Goal: Communication & Community: Ask a question

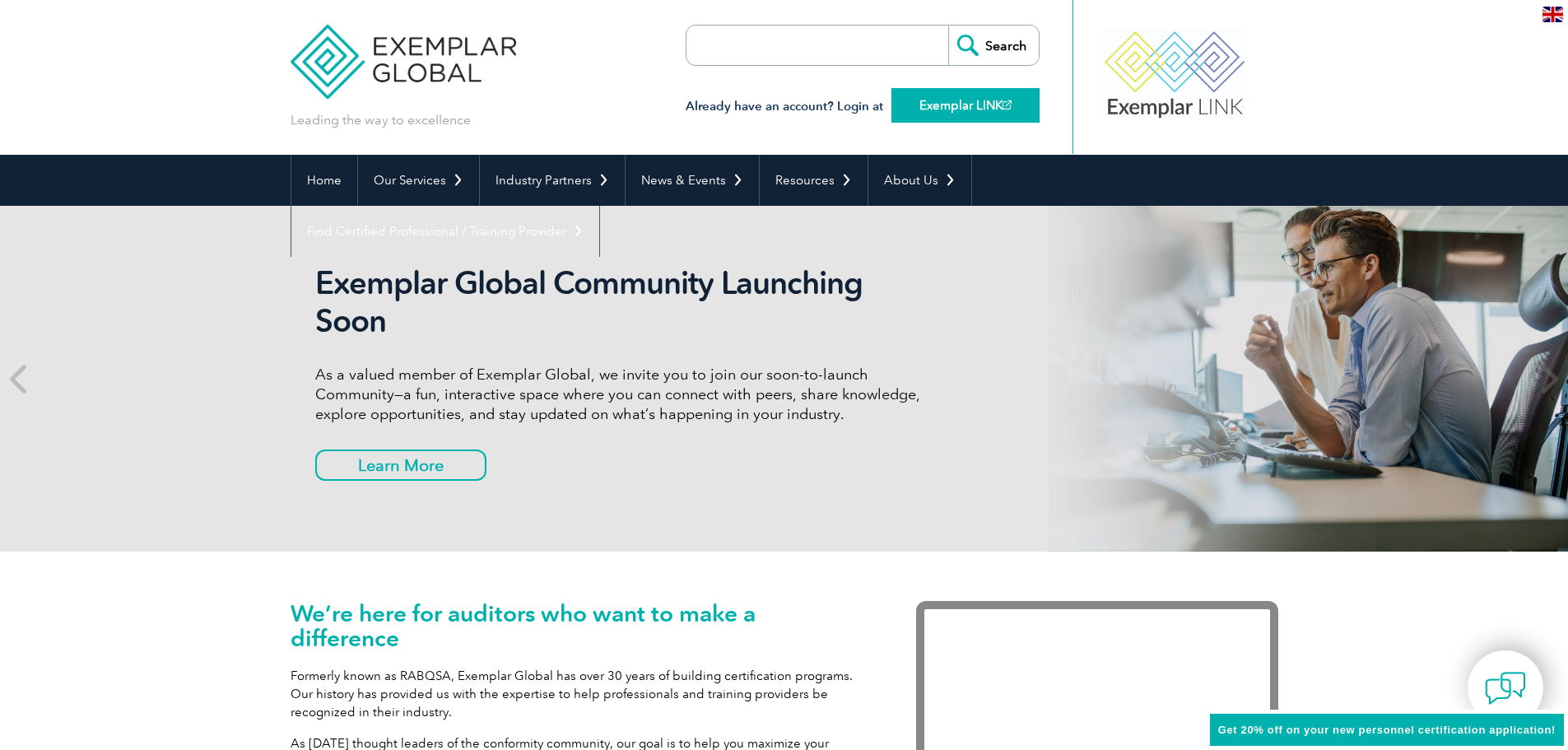
click at [975, 110] on link "Exemplar LINK" at bounding box center [965, 105] width 148 height 34
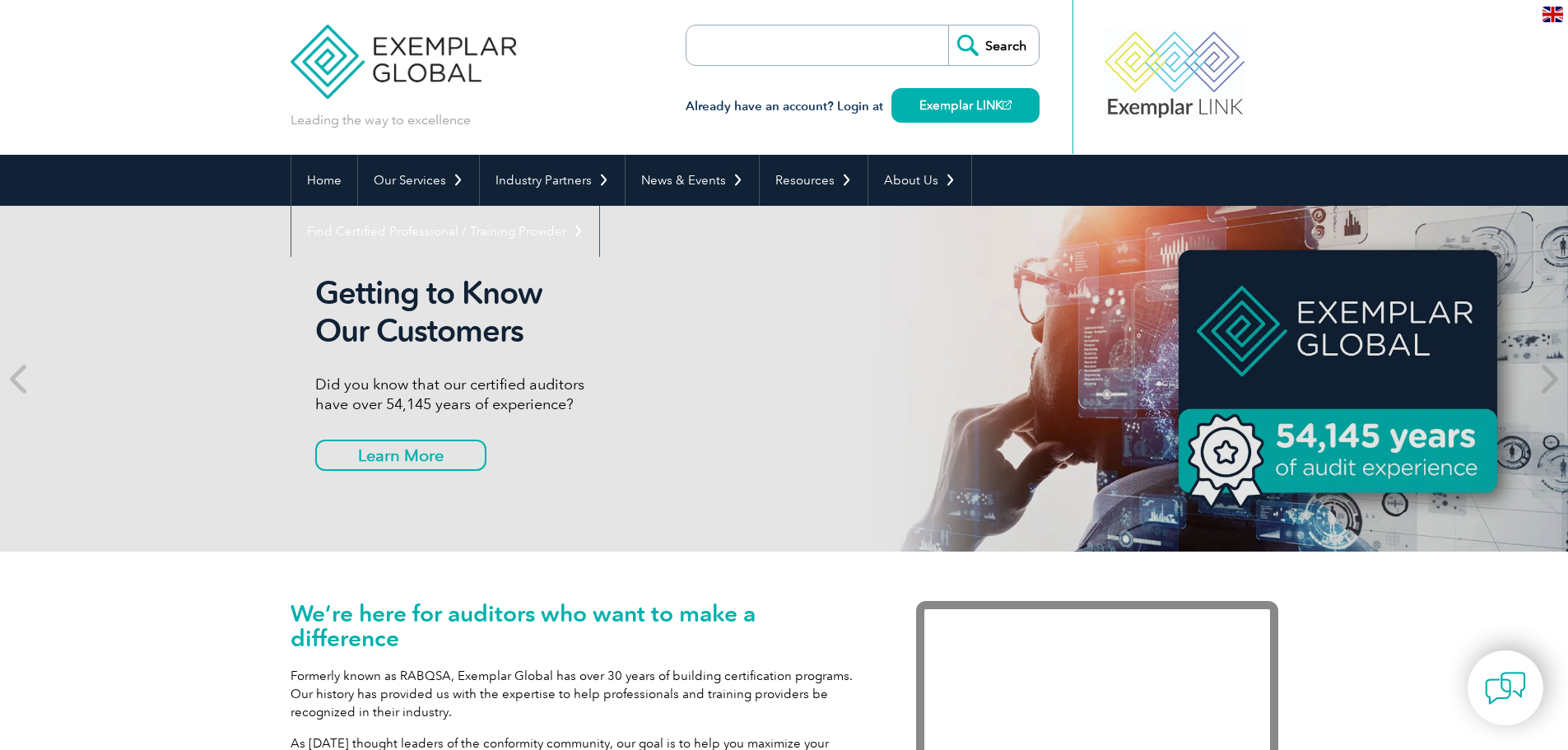
click at [996, 47] on input "Search" at bounding box center [994, 44] width 91 height 39
click at [849, 47] on input "search" at bounding box center [781, 44] width 173 height 39
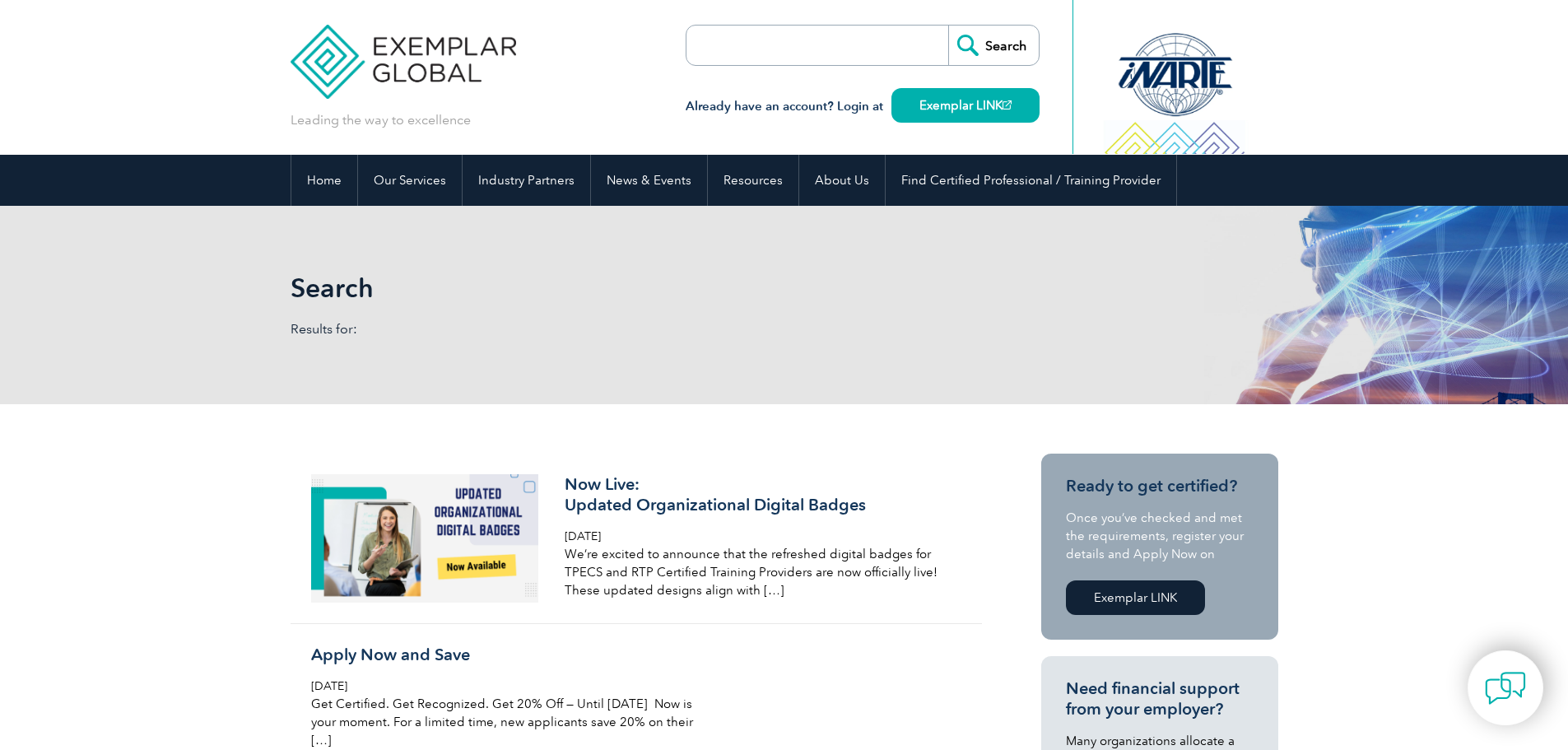
click at [841, 47] on input "search" at bounding box center [781, 44] width 173 height 39
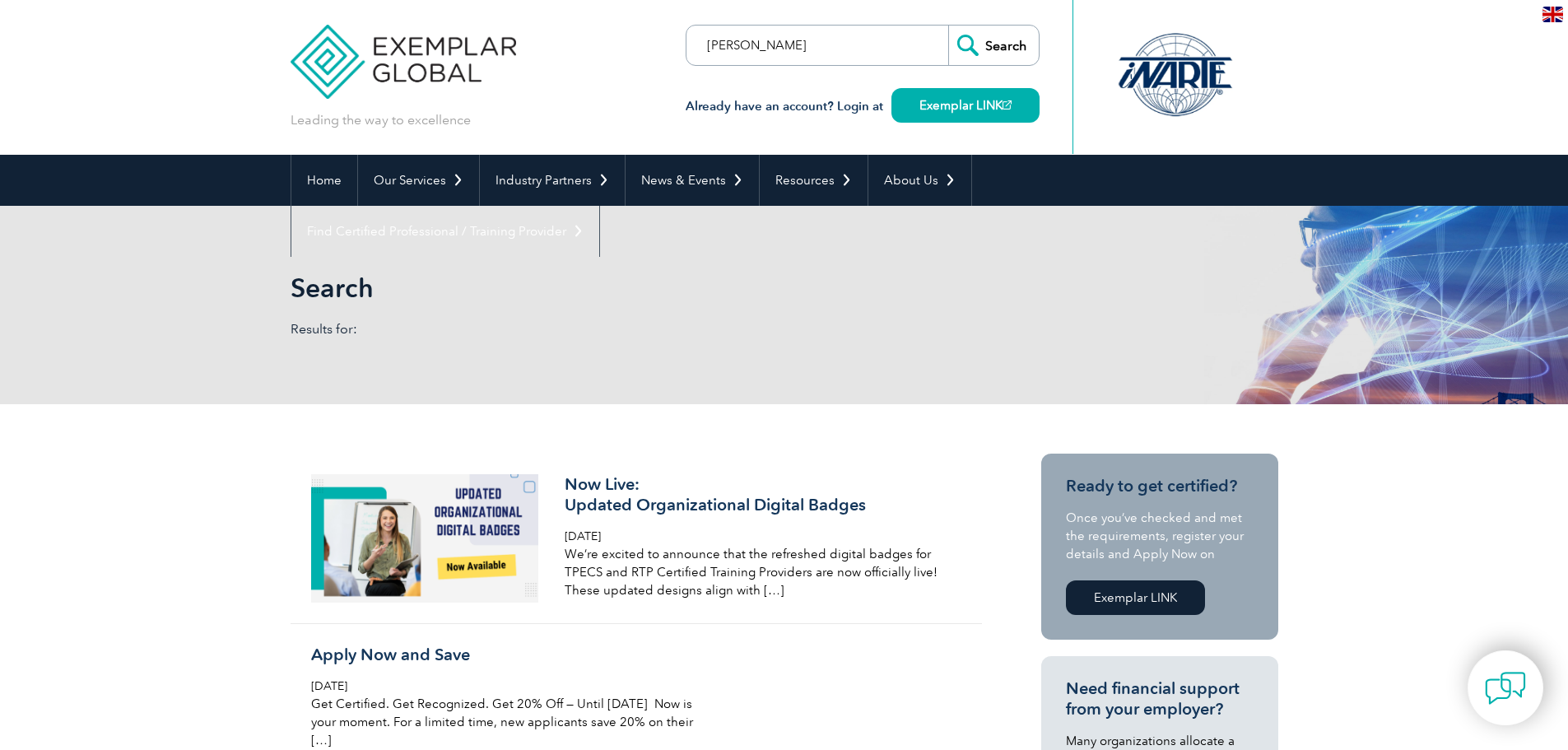
type input "[PERSON_NAME]"
click at [949, 25] on input "Search" at bounding box center [994, 44] width 91 height 39
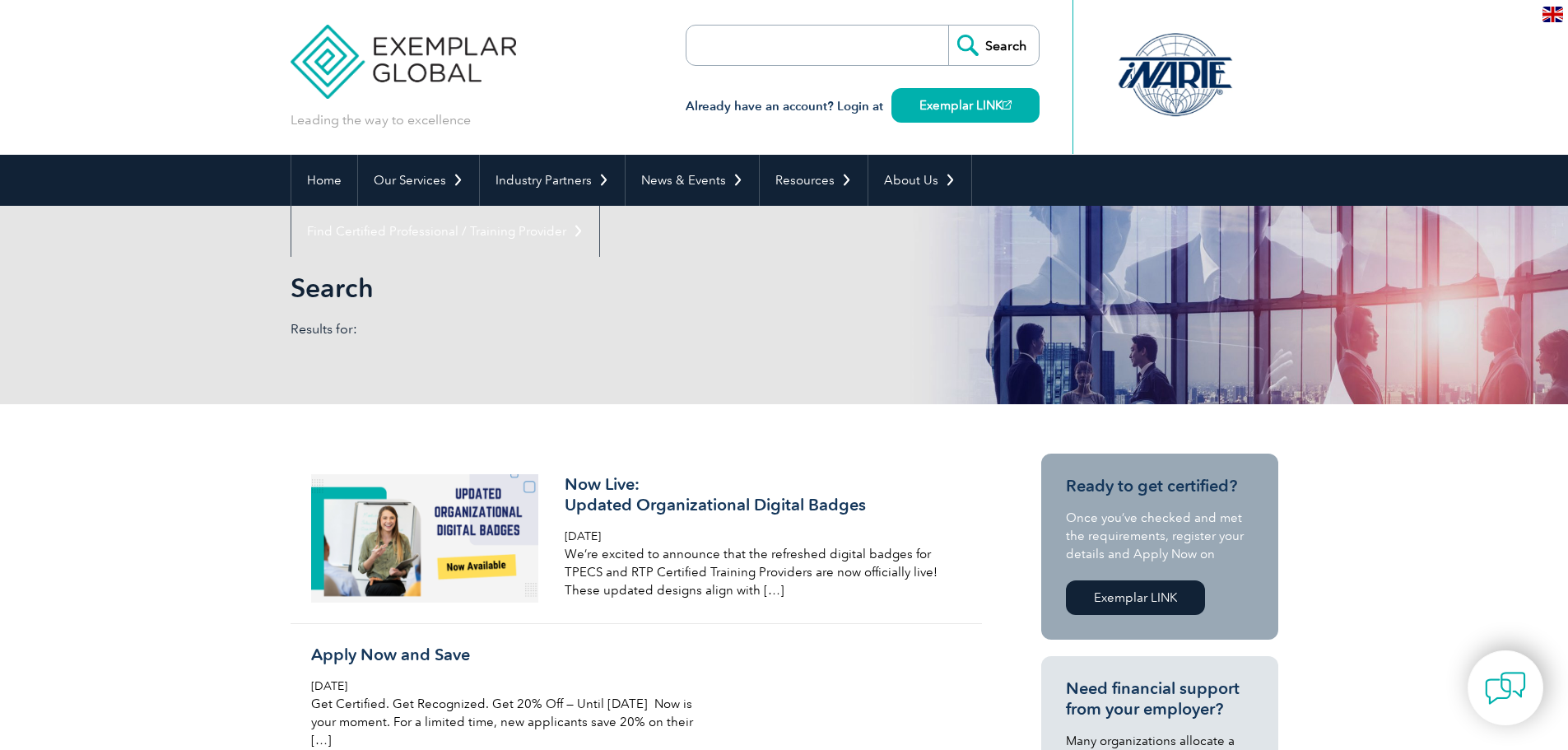
click at [383, 330] on p "Results for:" at bounding box center [537, 329] width 494 height 18
click at [725, 44] on input "search" at bounding box center [781, 44] width 173 height 39
type input "sinan değirmen"
click at [949, 25] on input "Search" at bounding box center [994, 44] width 91 height 39
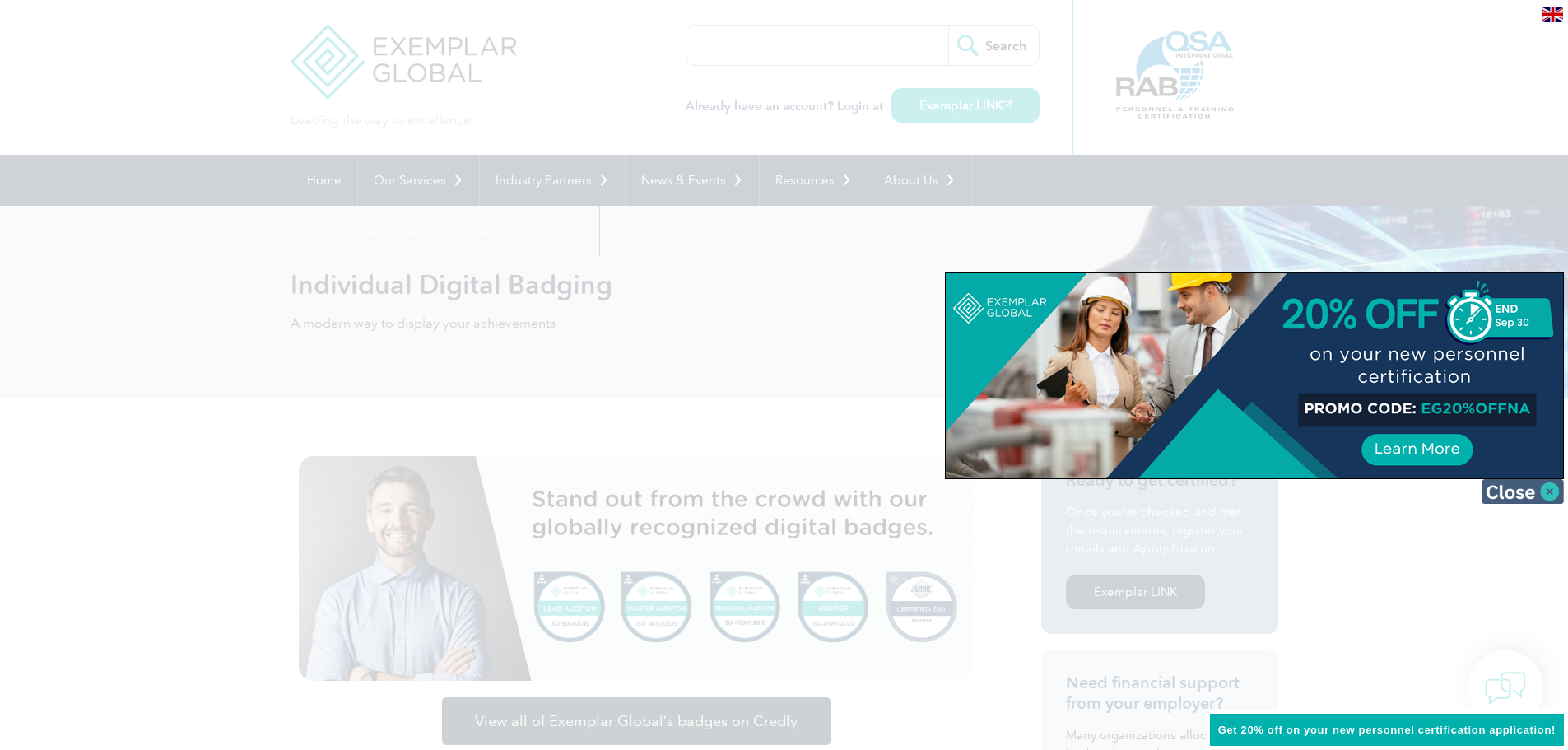
click at [1550, 490] on img at bounding box center [1523, 491] width 82 height 24
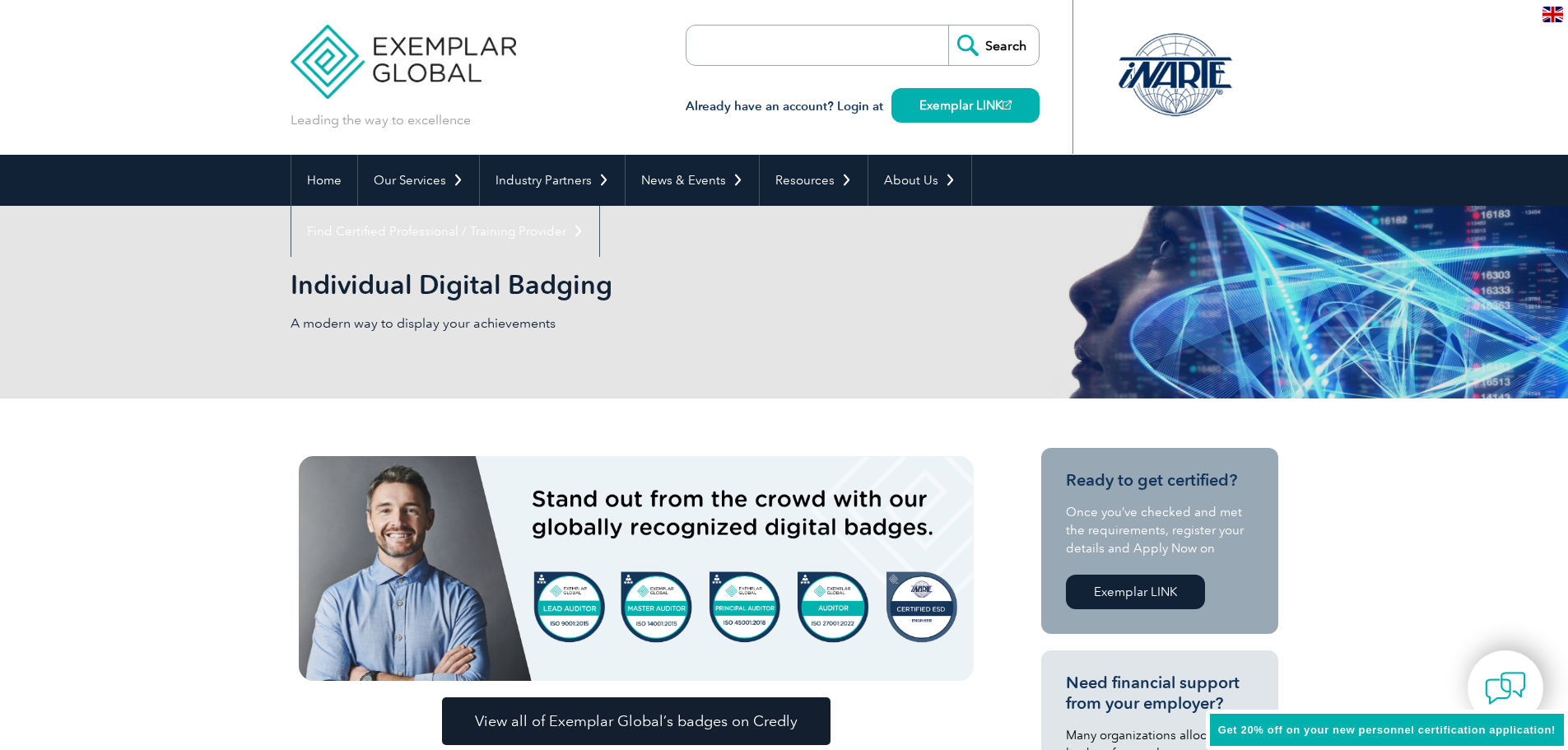
click at [1551, 13] on img at bounding box center [1553, 14] width 21 height 16
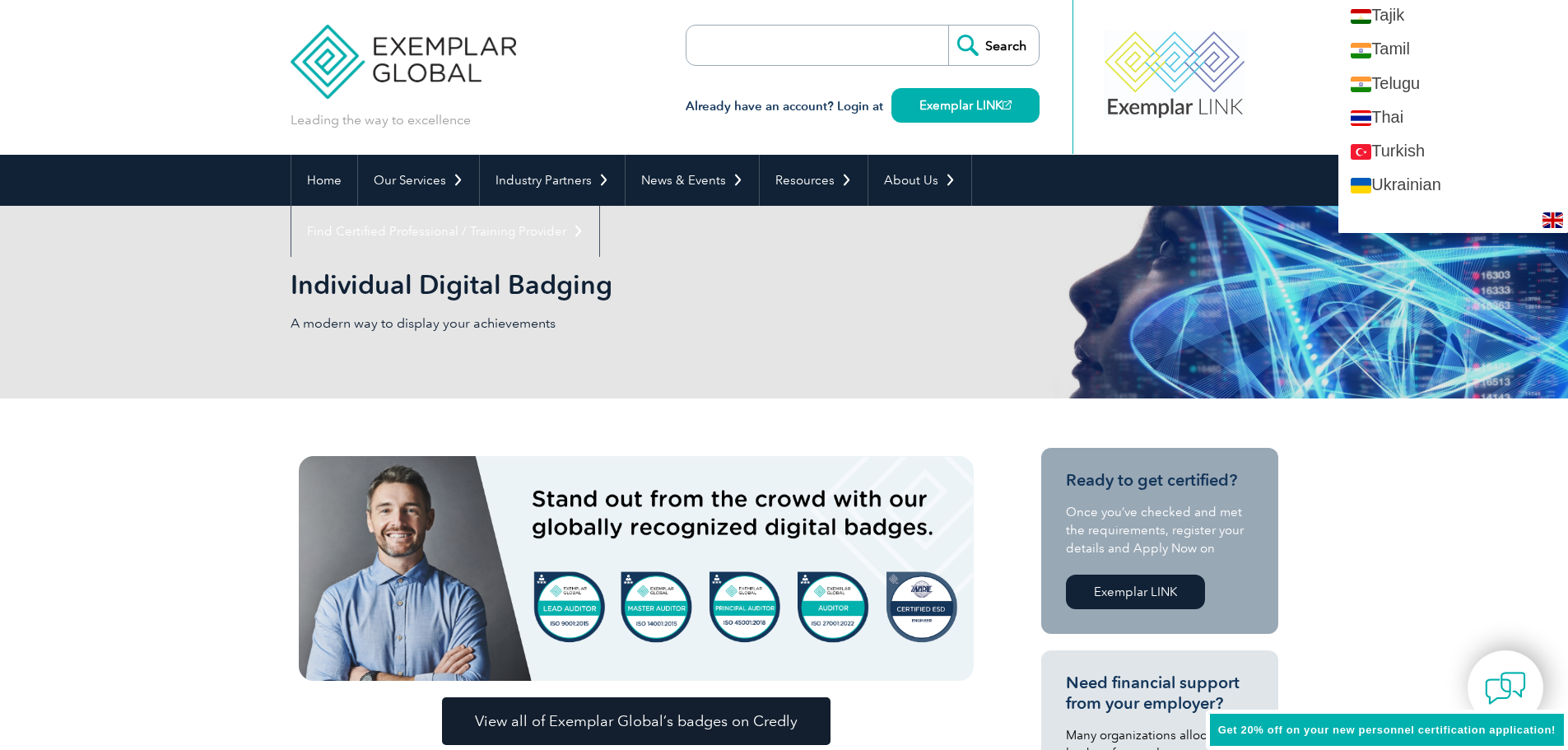
scroll to position [3046, 0]
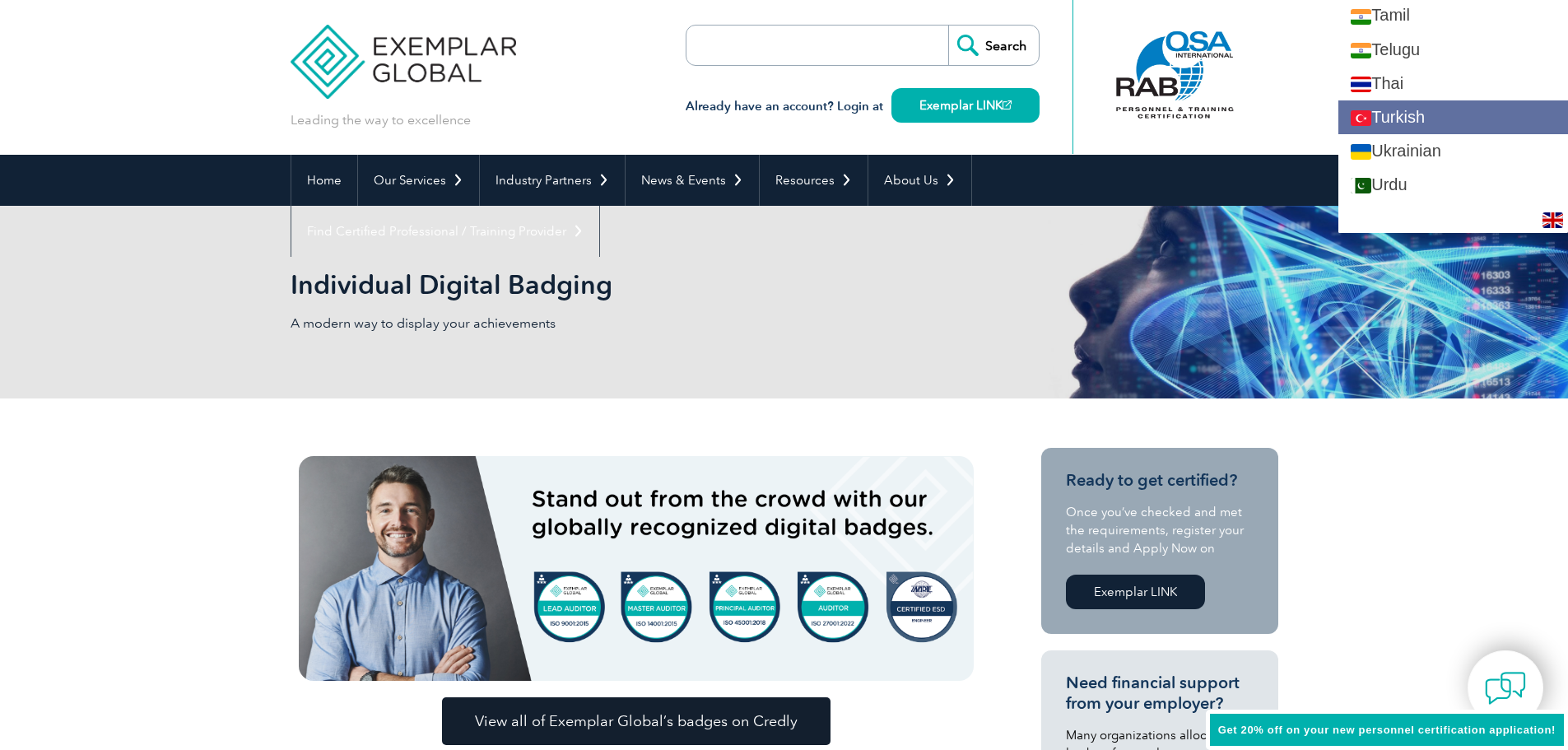
click at [1448, 118] on link "Turkish" at bounding box center [1453, 117] width 230 height 34
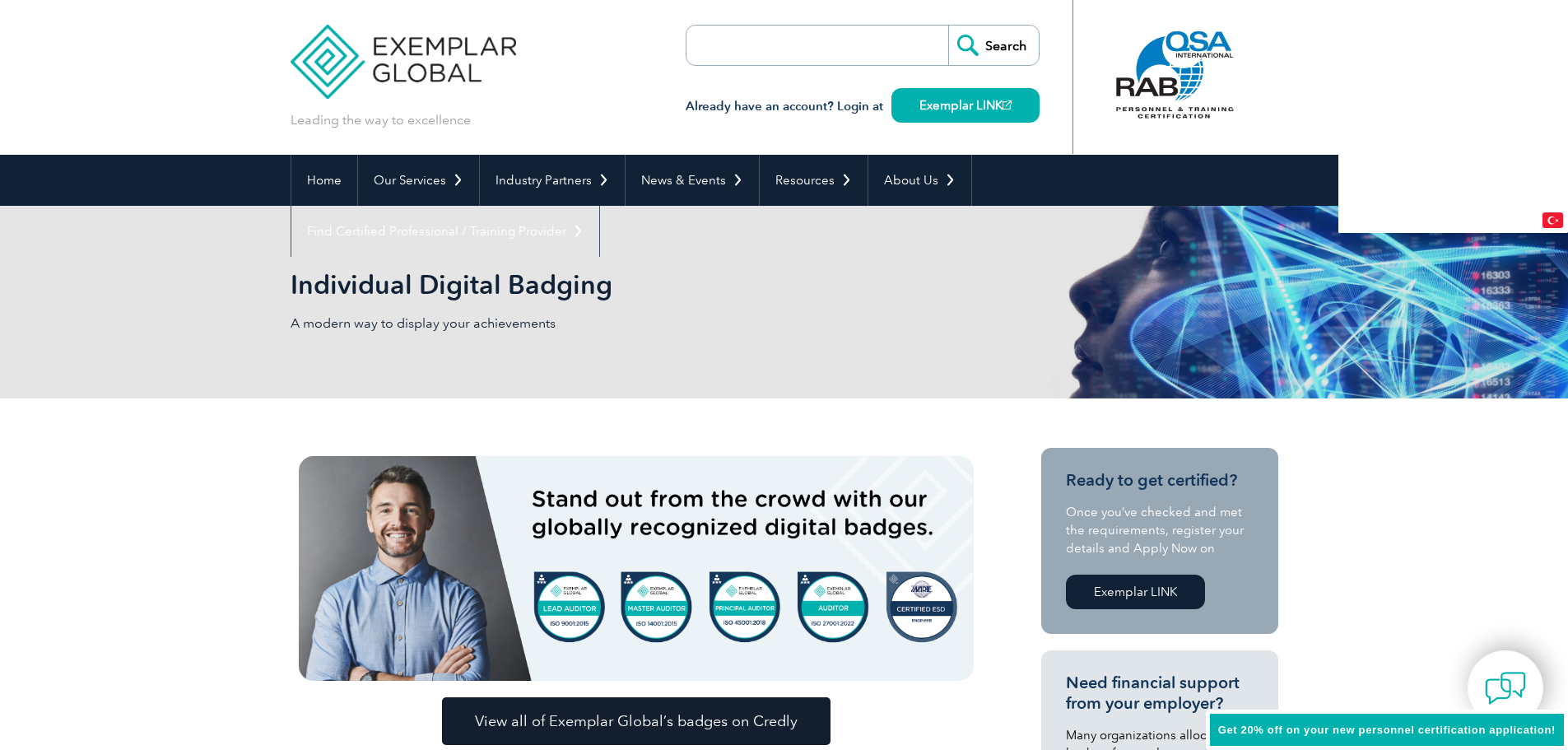
scroll to position [0, 0]
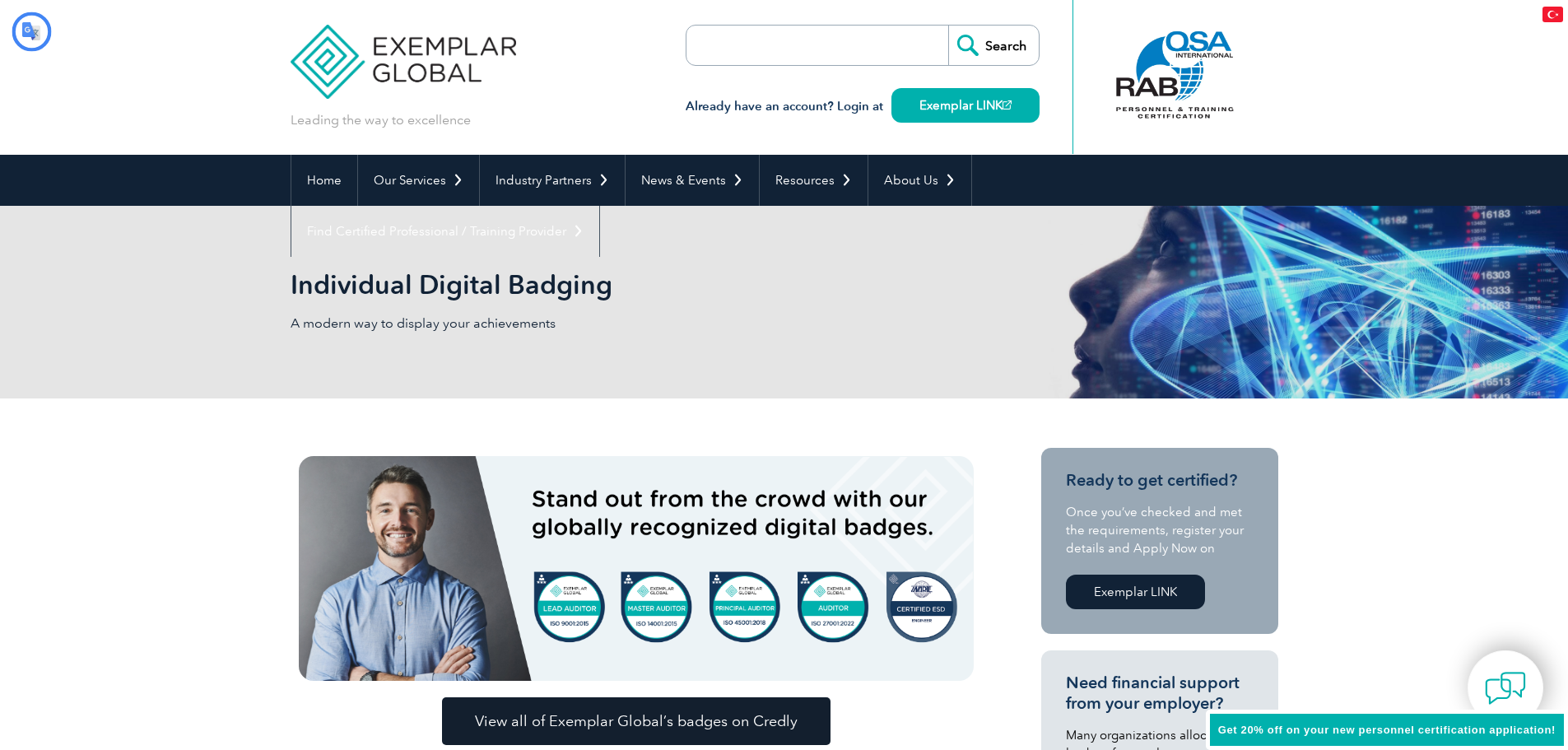
type input "Aramak"
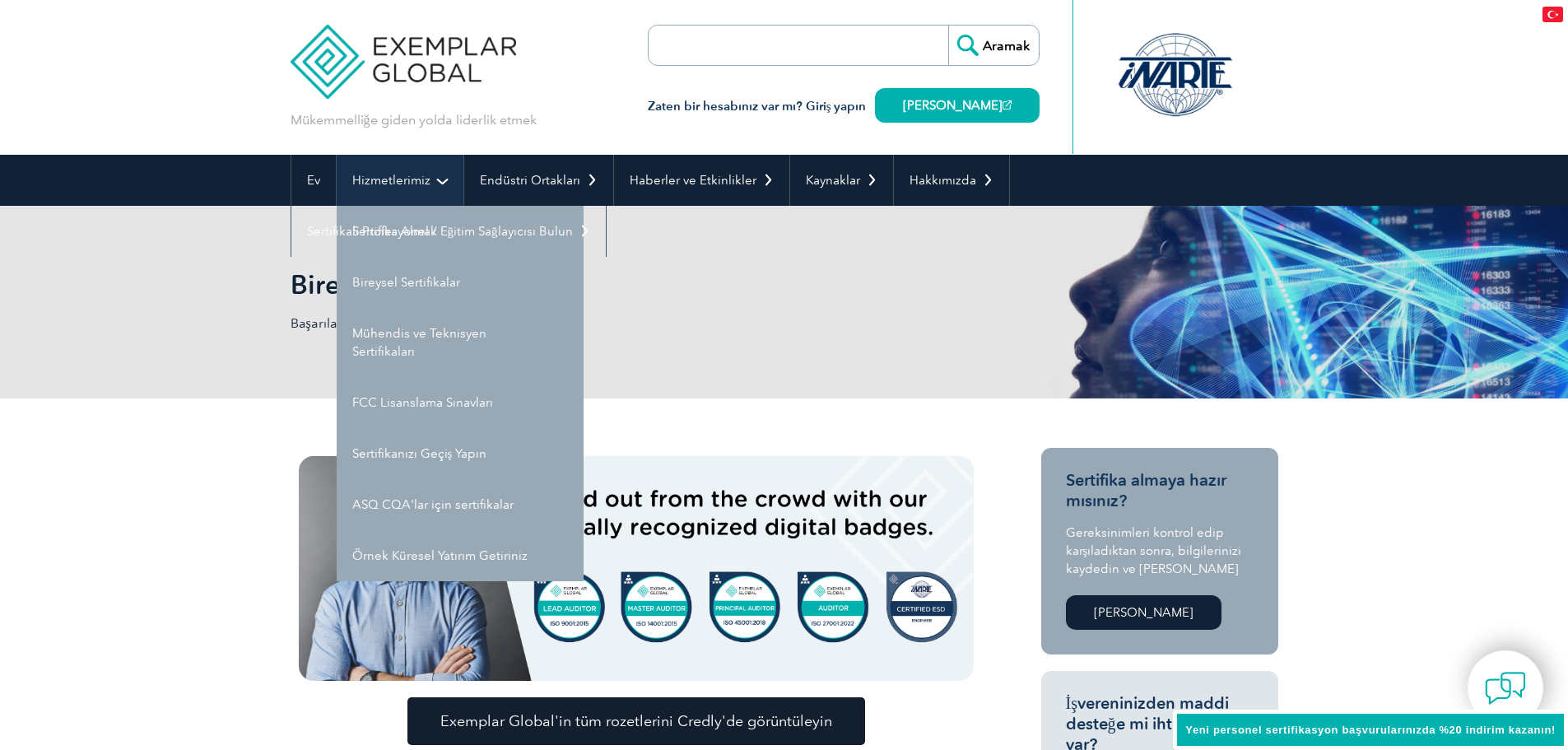
click at [407, 185] on font "Hizmetlerimiz" at bounding box center [391, 180] width 78 height 15
click at [446, 179] on link "Hizmetlerimiz" at bounding box center [400, 180] width 127 height 51
click at [337, 155] on link "Hizmetlerimiz" at bounding box center [400, 180] width 127 height 51
click at [397, 180] on font "Hizmetlerimiz" at bounding box center [391, 180] width 78 height 15
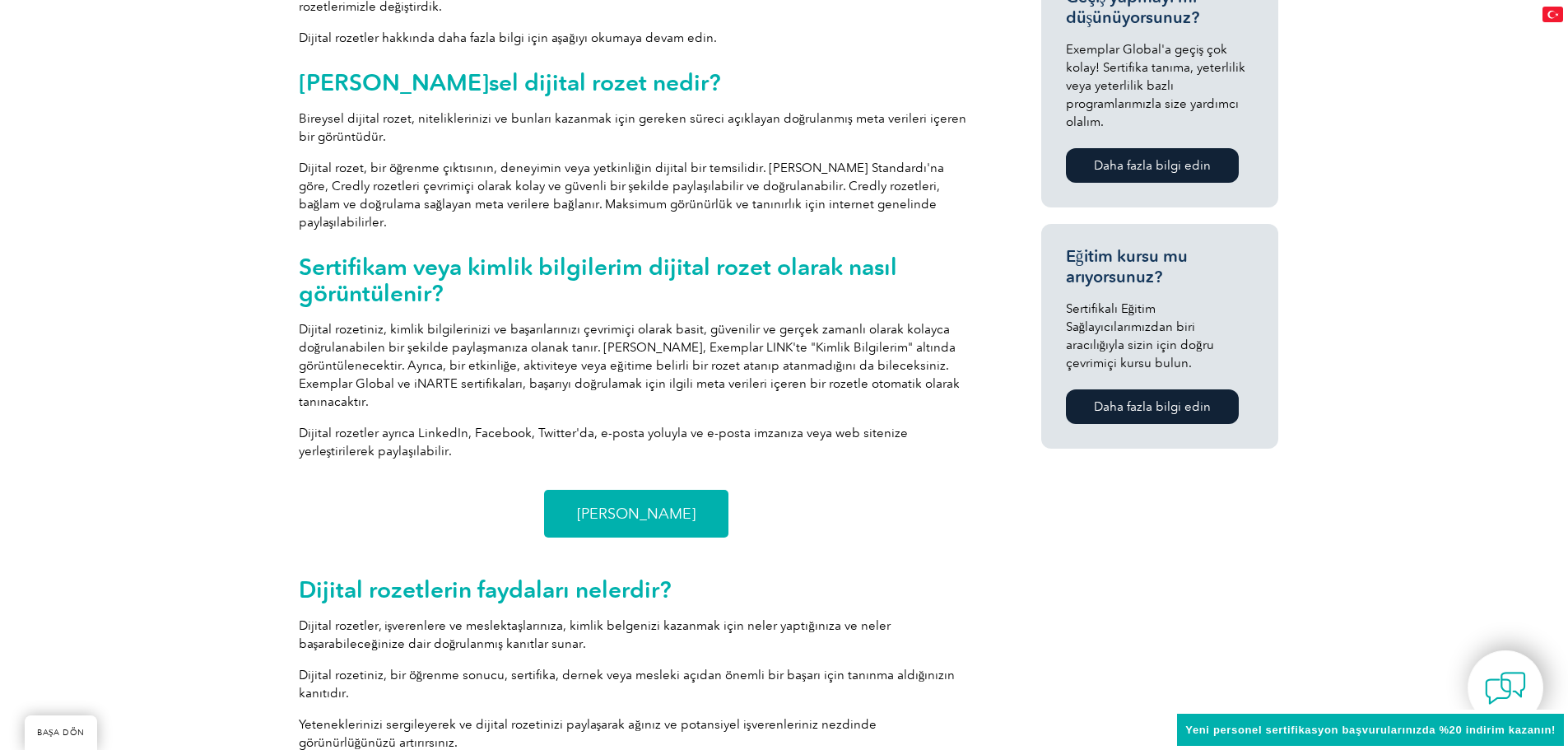
scroll to position [988, 0]
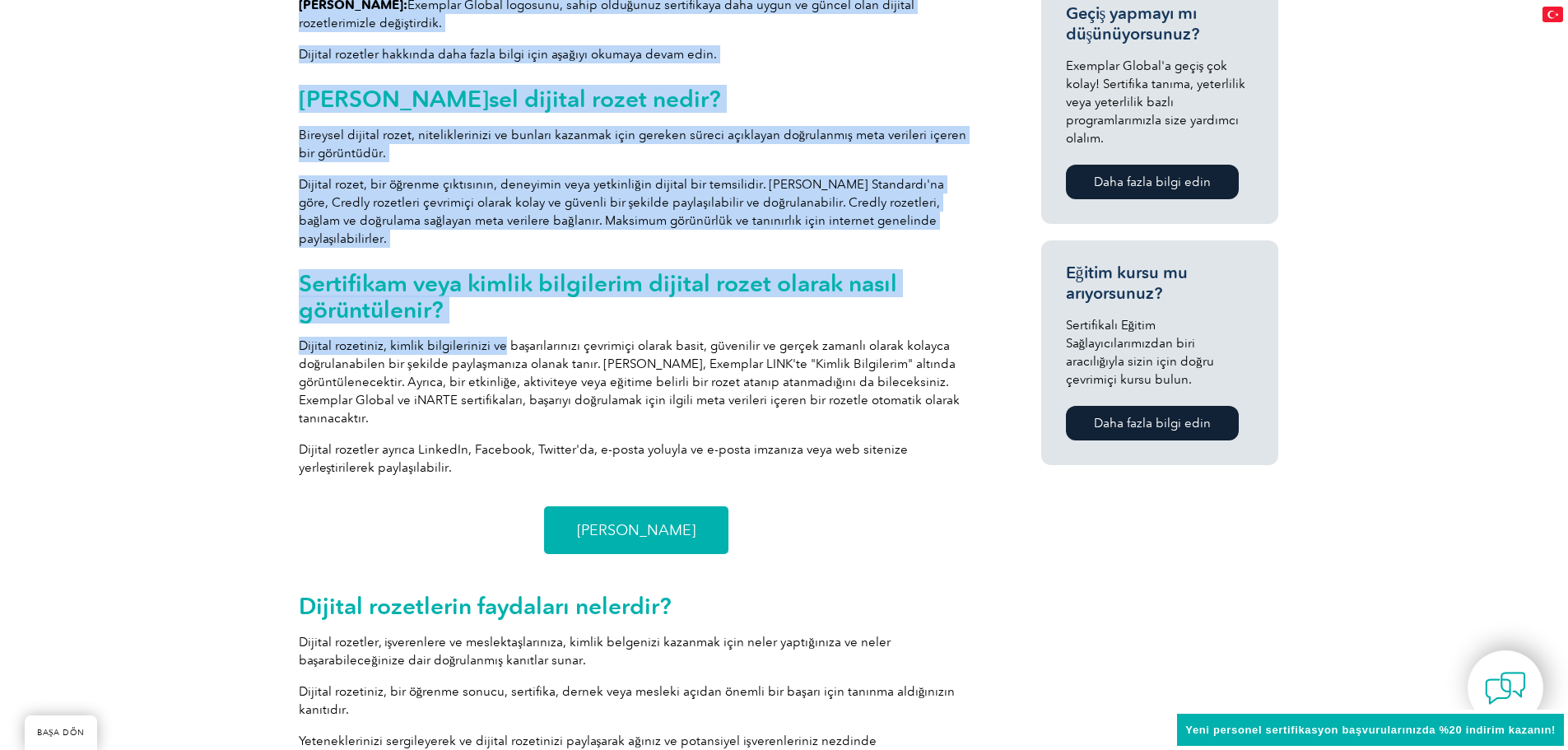
drag, startPoint x: 297, startPoint y: 331, endPoint x: 505, endPoint y: 332, distance: 208.0
click at [500, 332] on div "Exemplar Global, profesyonellerimize hedeflerine ulaşmaları için gerekli tüm ar…" at bounding box center [636, 716] width 691 height 1901
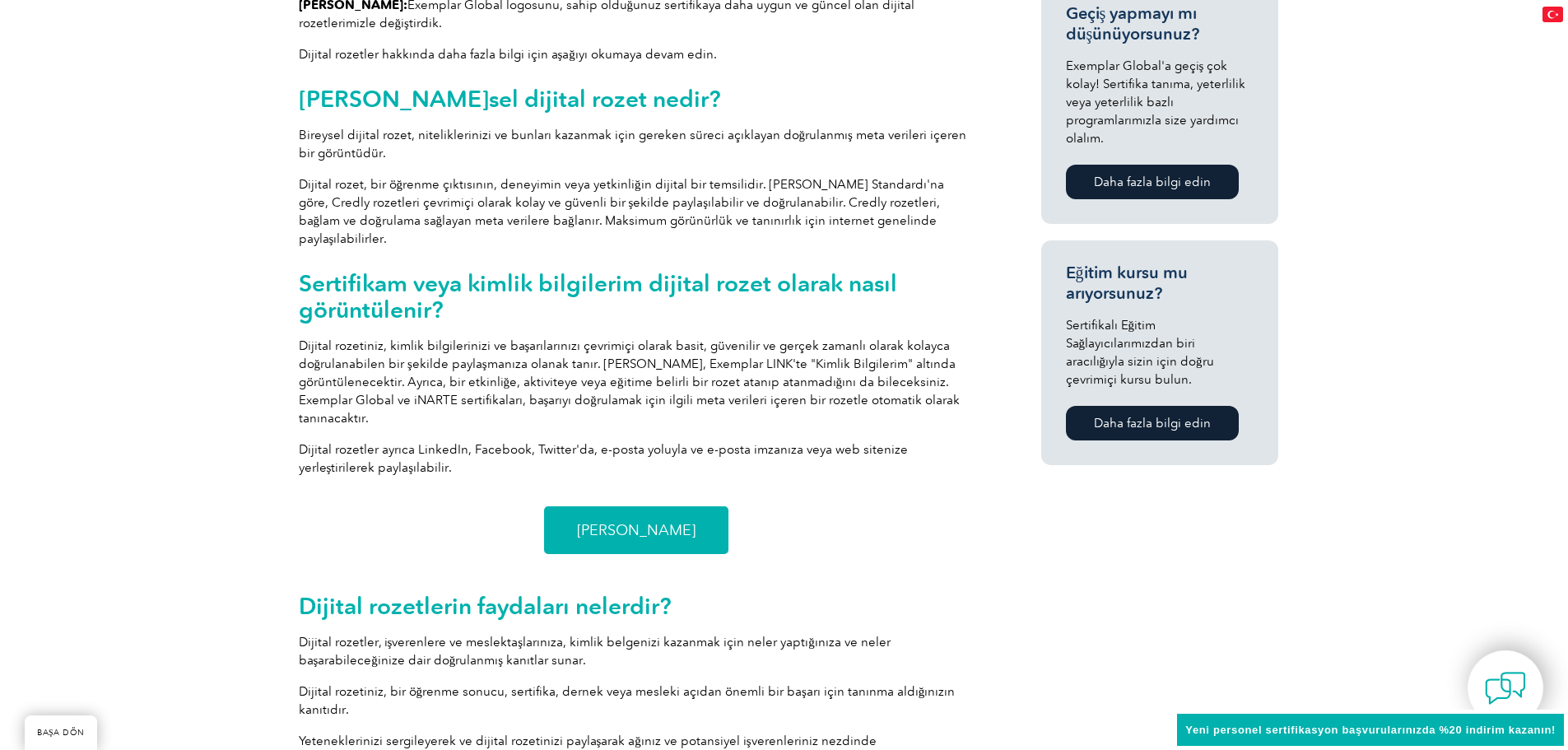
click at [578, 339] on font "Dijital rozetiniz, kimlik bilgilerinizi ve başarılarınızı çevrimiçi olarak basi…" at bounding box center [629, 382] width 661 height 87
click at [662, 339] on font "Dijital rozetiniz, kimlik bilgilerinizi ve başarılarınızı çevrimiçi olarak basi…" at bounding box center [629, 382] width 661 height 87
click at [459, 342] on font "Dijital rozetiniz, kimlik bilgilerinizi ve başarılarınızı çevrimiçi olarak basi…" at bounding box center [629, 382] width 661 height 87
click at [612, 342] on font "Dijital rozetiniz, kimlik bilgilerinizi ve başarılarınızı çevrimiçi olarak basi…" at bounding box center [629, 382] width 661 height 87
click at [748, 343] on font "Dijital rozetiniz, kimlik bilgilerinizi ve başarılarınızı çevrimiçi olarak basi…" at bounding box center [629, 382] width 661 height 87
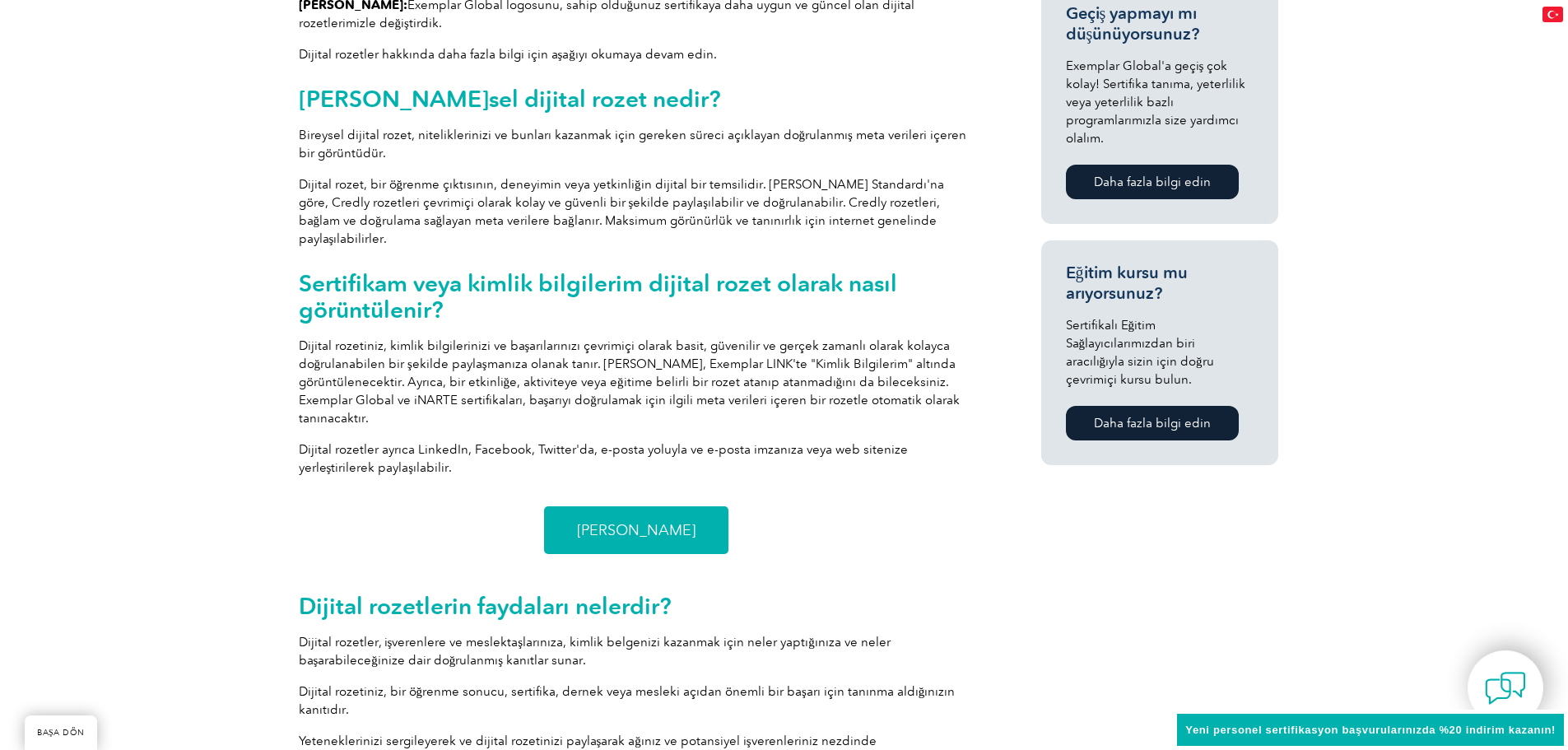
click at [890, 349] on font "Dijital rozetiniz, kimlik bilgilerinizi ve başarılarınızı çevrimiçi olarak basi…" at bounding box center [629, 382] width 661 height 87
drag, startPoint x: 406, startPoint y: 367, endPoint x: 677, endPoint y: 370, distance: 271.0
click at [677, 370] on font "Dijital rozetiniz, kimlik bilgilerinizi ve başarılarınızı çevrimiçi olarak basi…" at bounding box center [629, 382] width 661 height 87
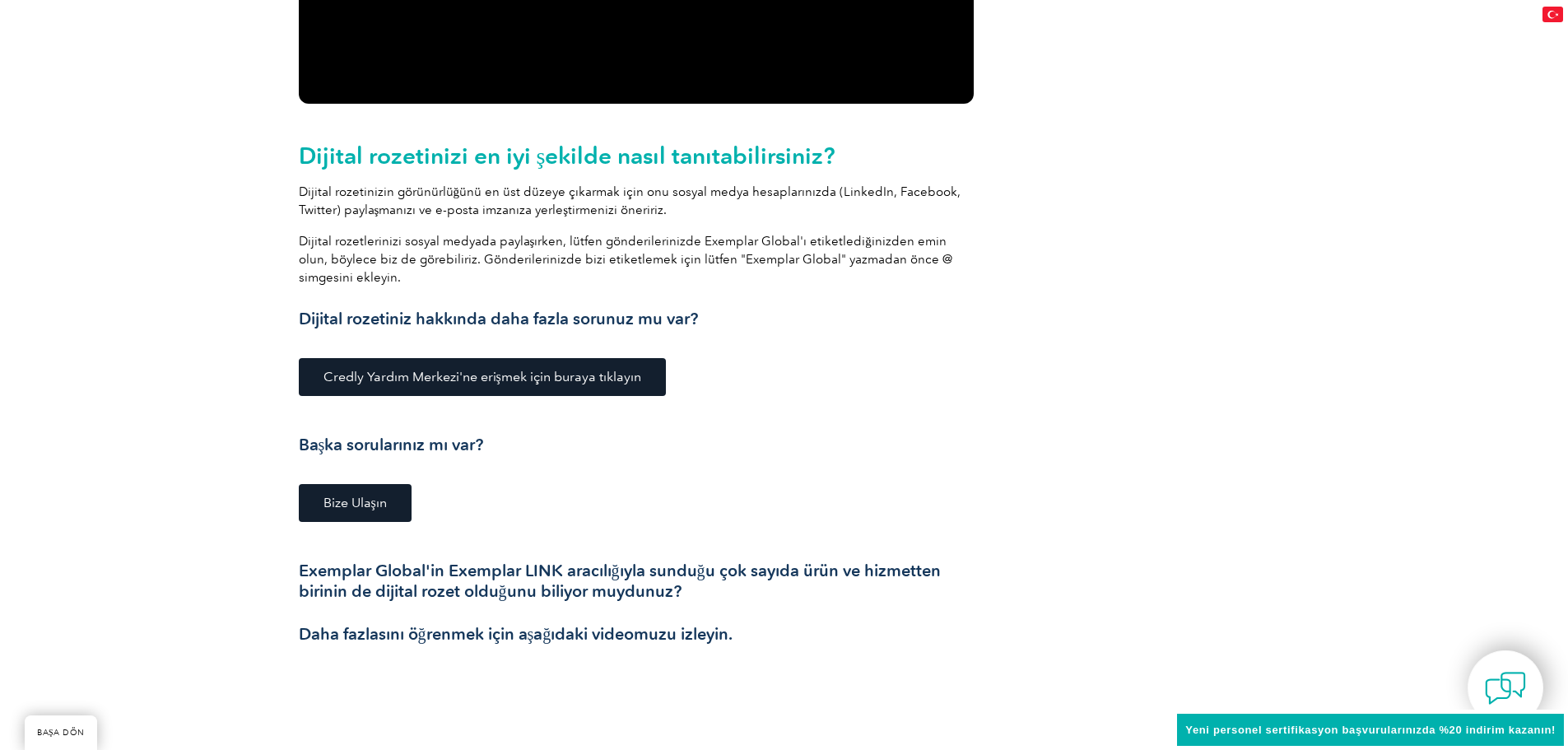
scroll to position [2140, 0]
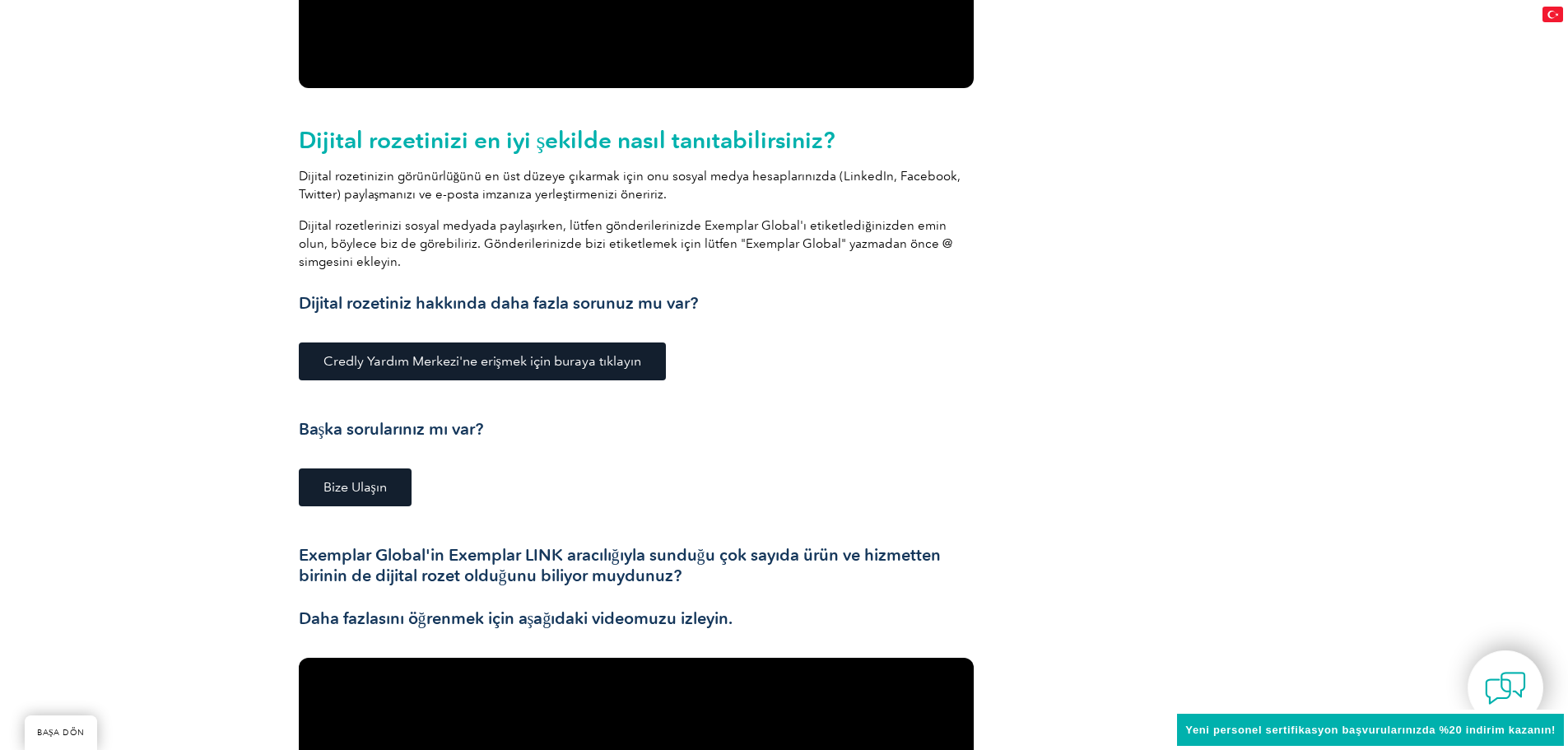
click at [361, 479] on font "Bize Ulaşın" at bounding box center [355, 487] width 64 height 16
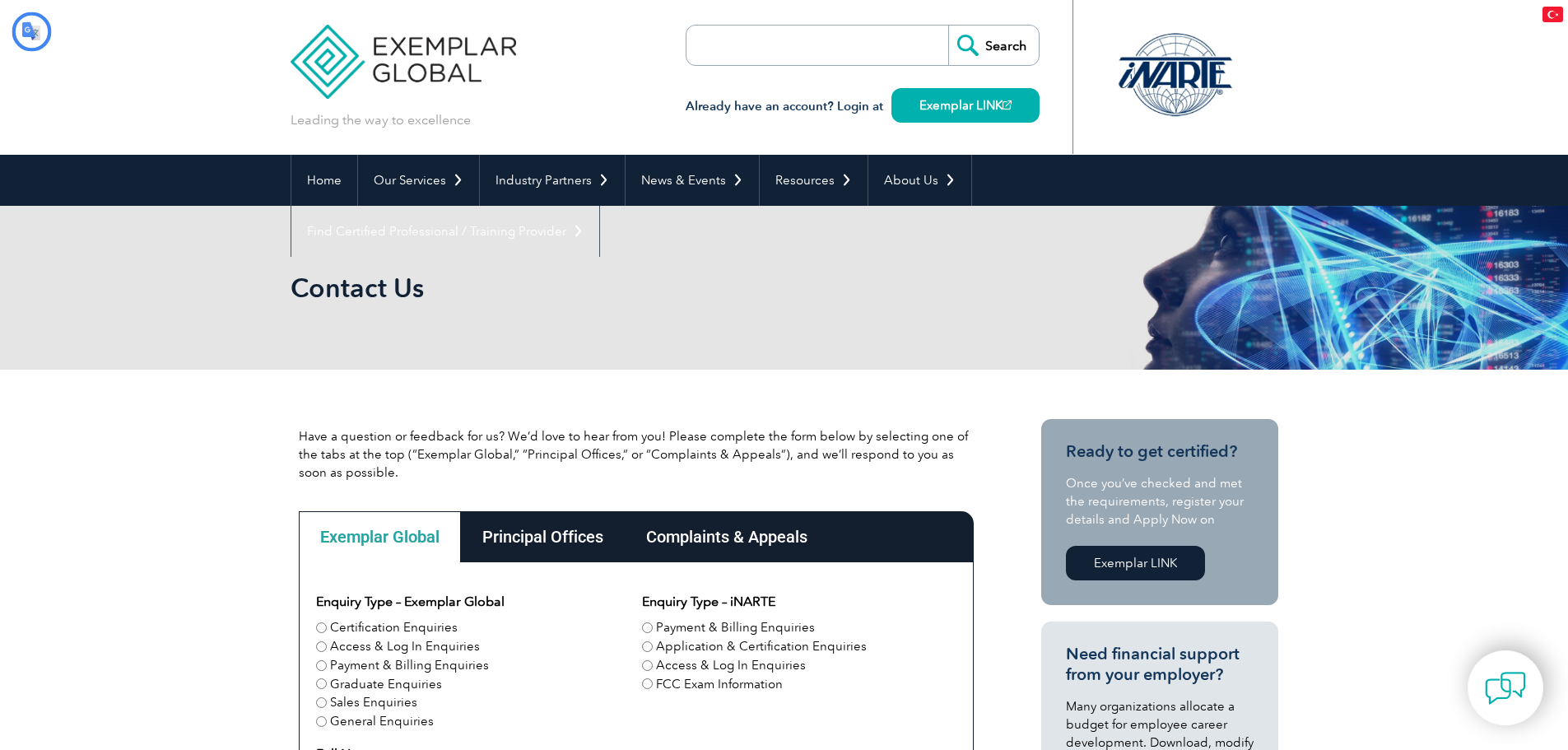
type input "Aramak"
type input "Göndermek"
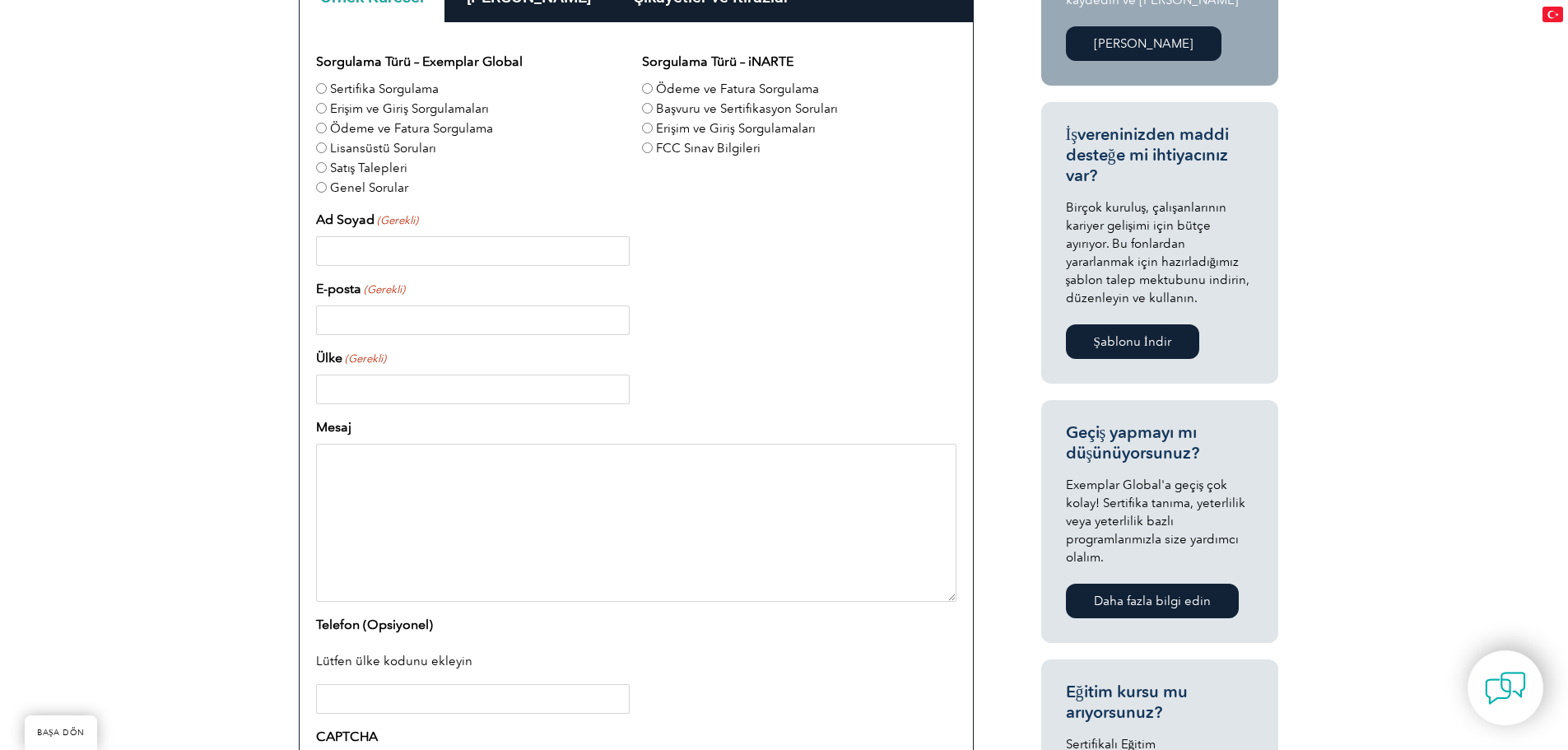
scroll to position [577, 0]
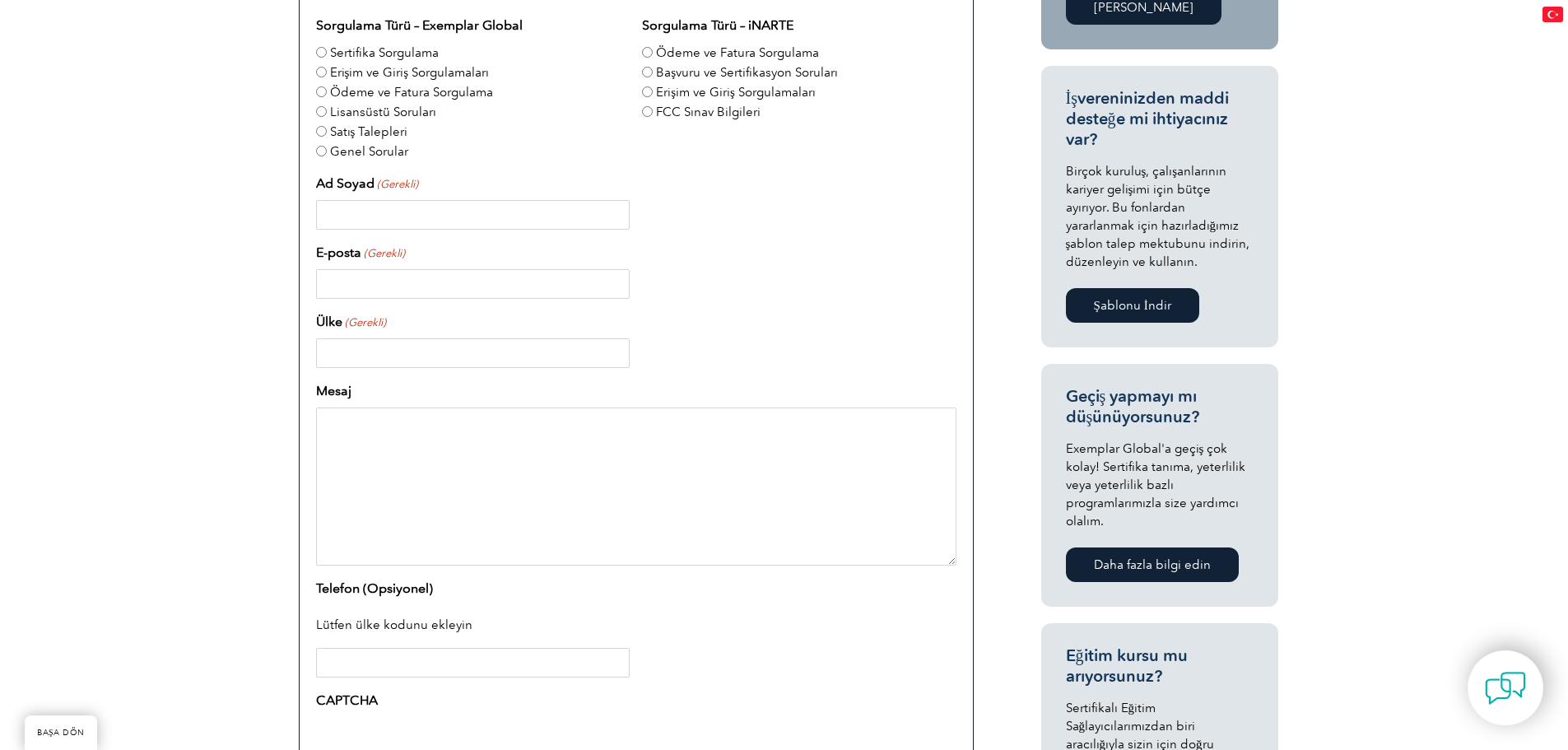
click at [356, 215] on input "Ad Soyad (Gerekli)" at bounding box center [473, 215] width 313 height 29
type input "Sinan Değirmen"
click at [380, 289] on input "E-posta (Gerekli)" at bounding box center [473, 283] width 313 height 29
type input "sinandegirmen@hotmail.com"
click at [365, 354] on input "Ülke (Gerekli)" at bounding box center [473, 353] width 313 height 29
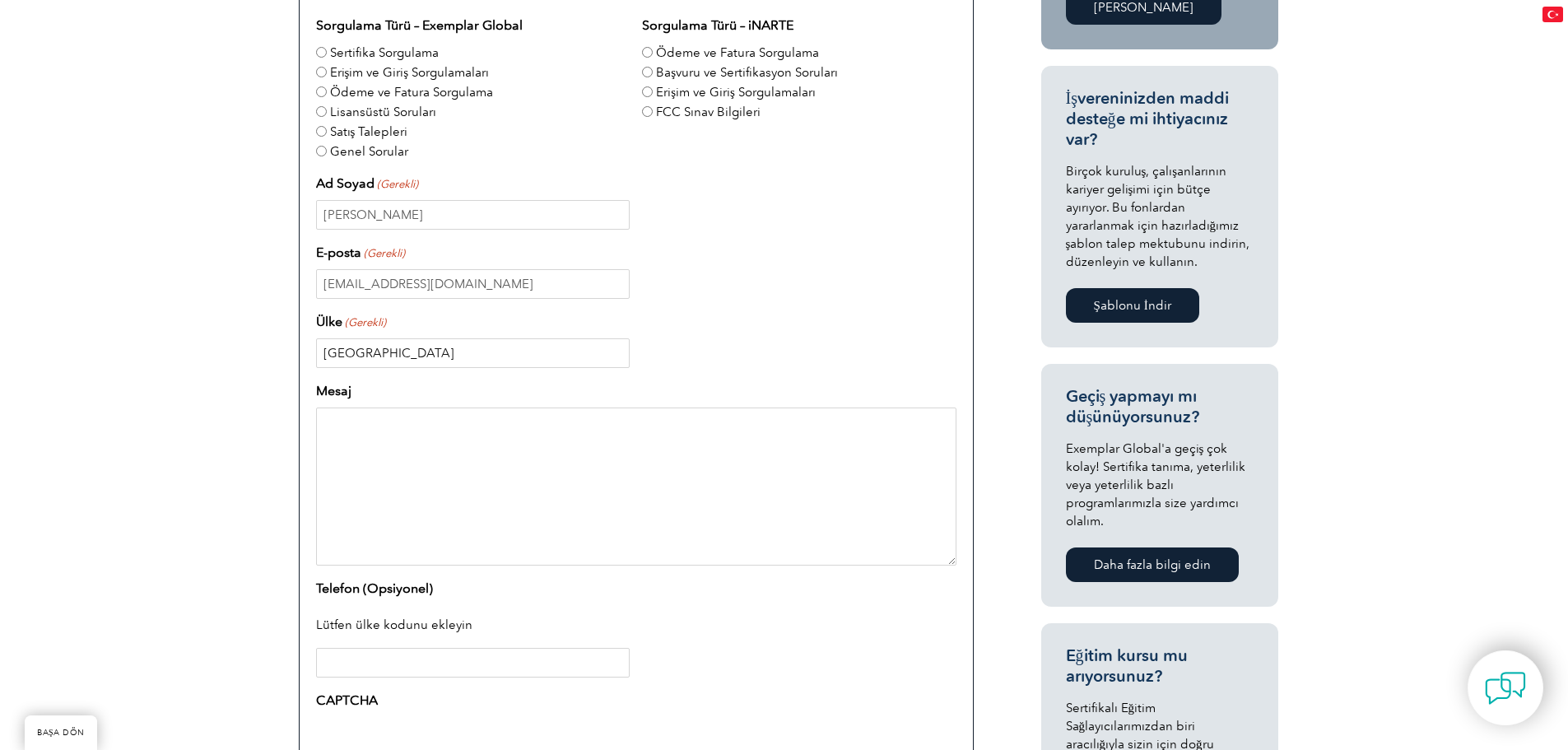
type input "Türkiye"
click at [349, 443] on textarea "Mesaj" at bounding box center [636, 486] width 640 height 158
paste textarea "Bilginet akademiden Exemplar Global Akrediteli toplam 117 saatlik Uluslararası …"
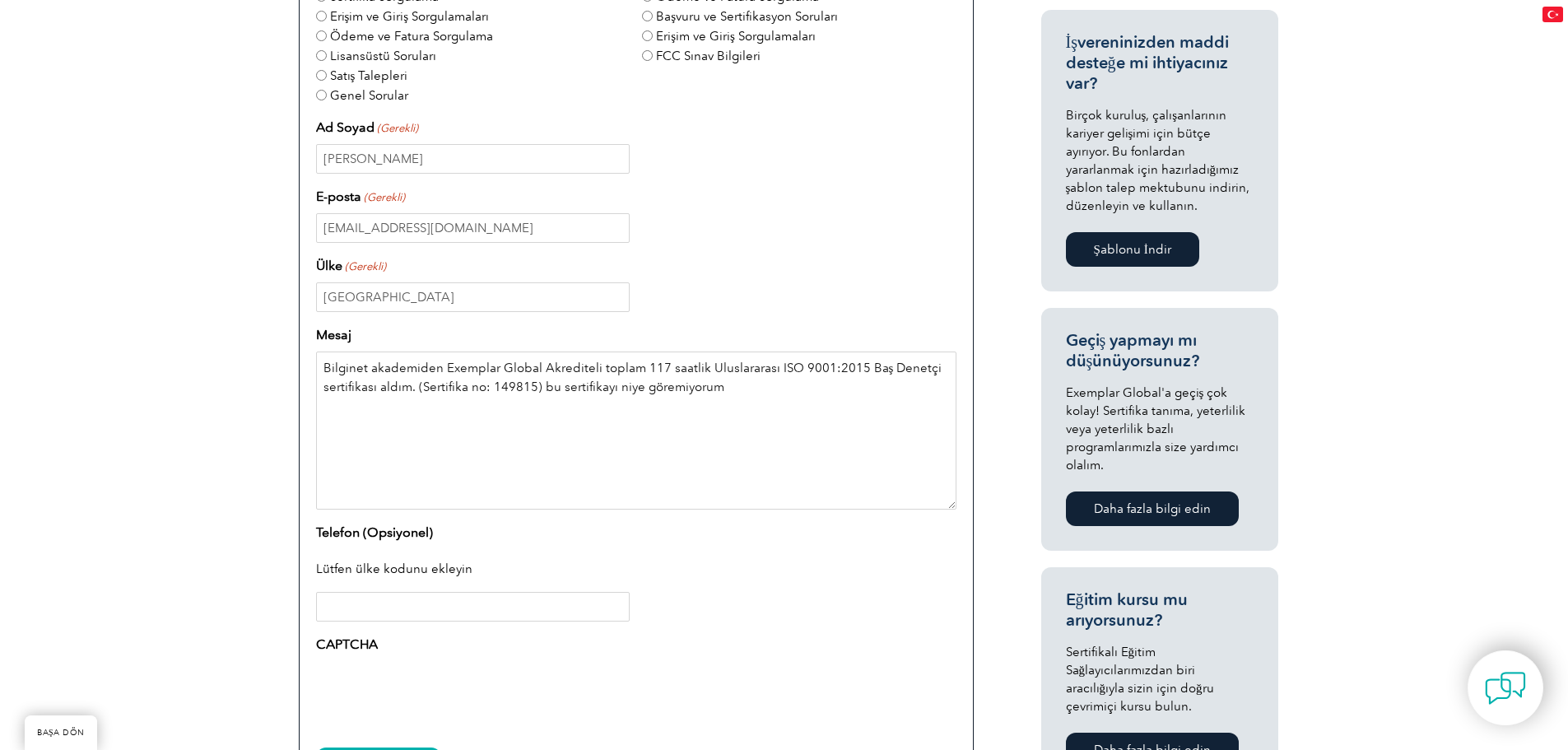
scroll to position [823, 0]
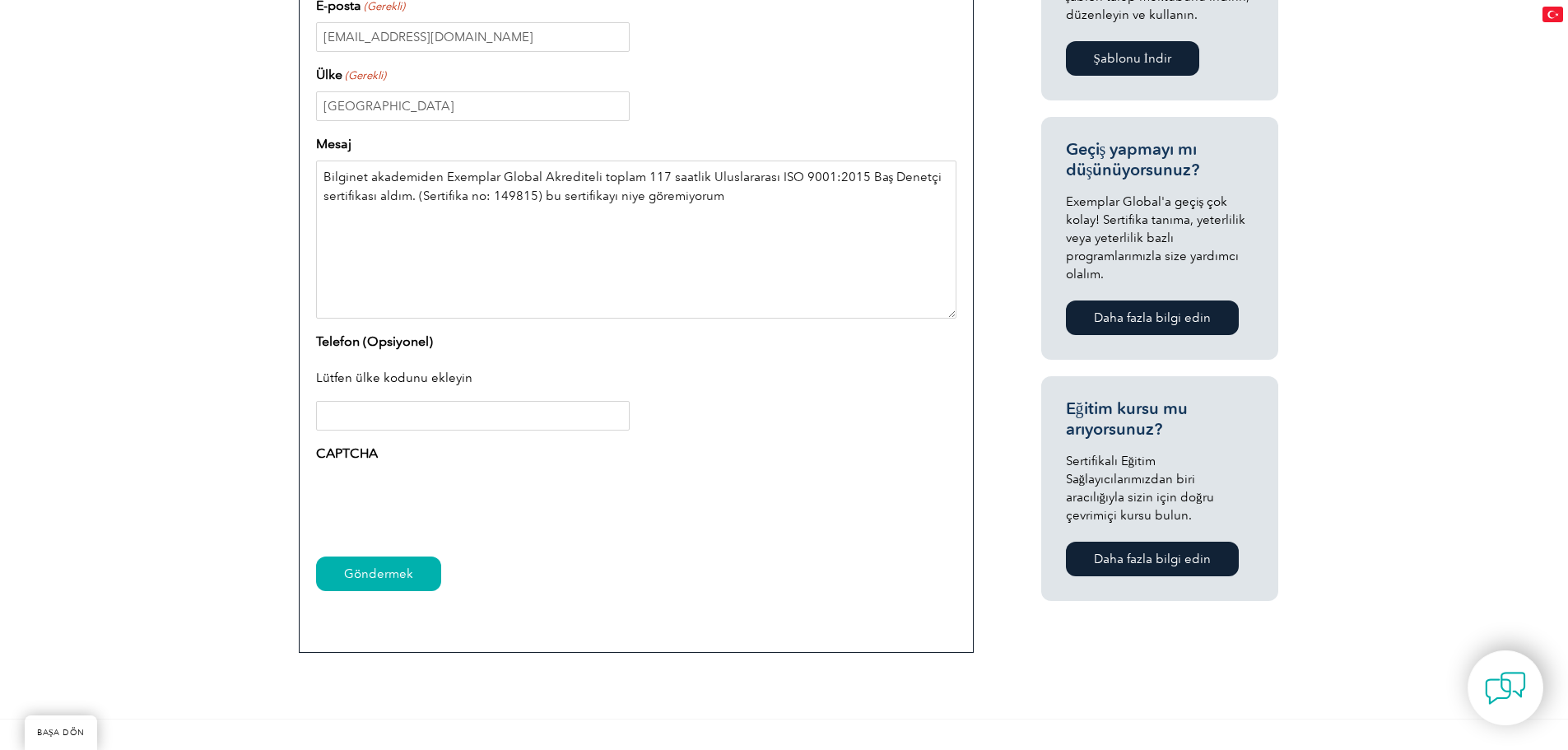
type textarea "Bilginet akademiden Exemplar Global Akrediteli toplam 117 saatlik Uluslararası …"
click at [377, 575] on input "Göndermek" at bounding box center [378, 573] width 125 height 34
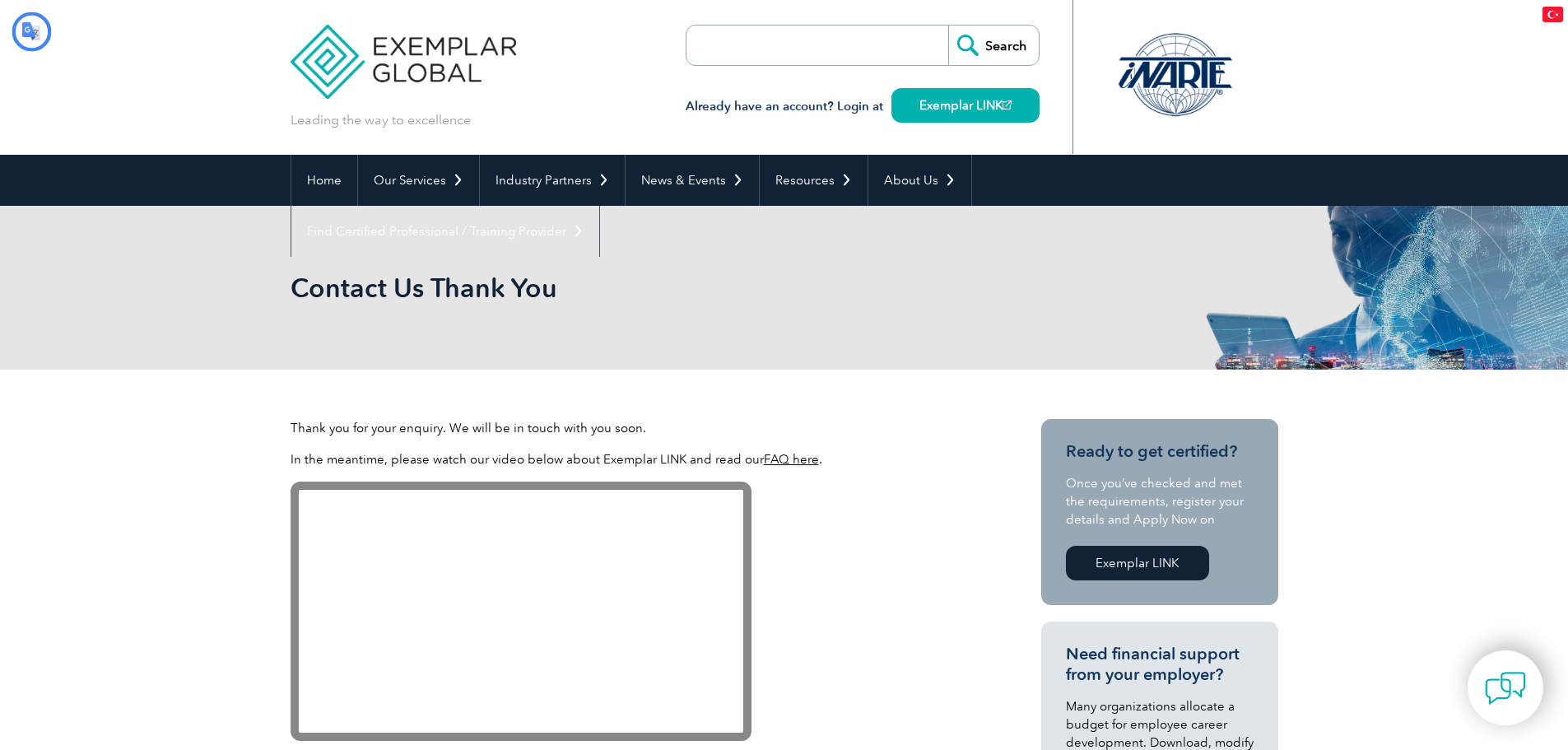
type input "Aramak"
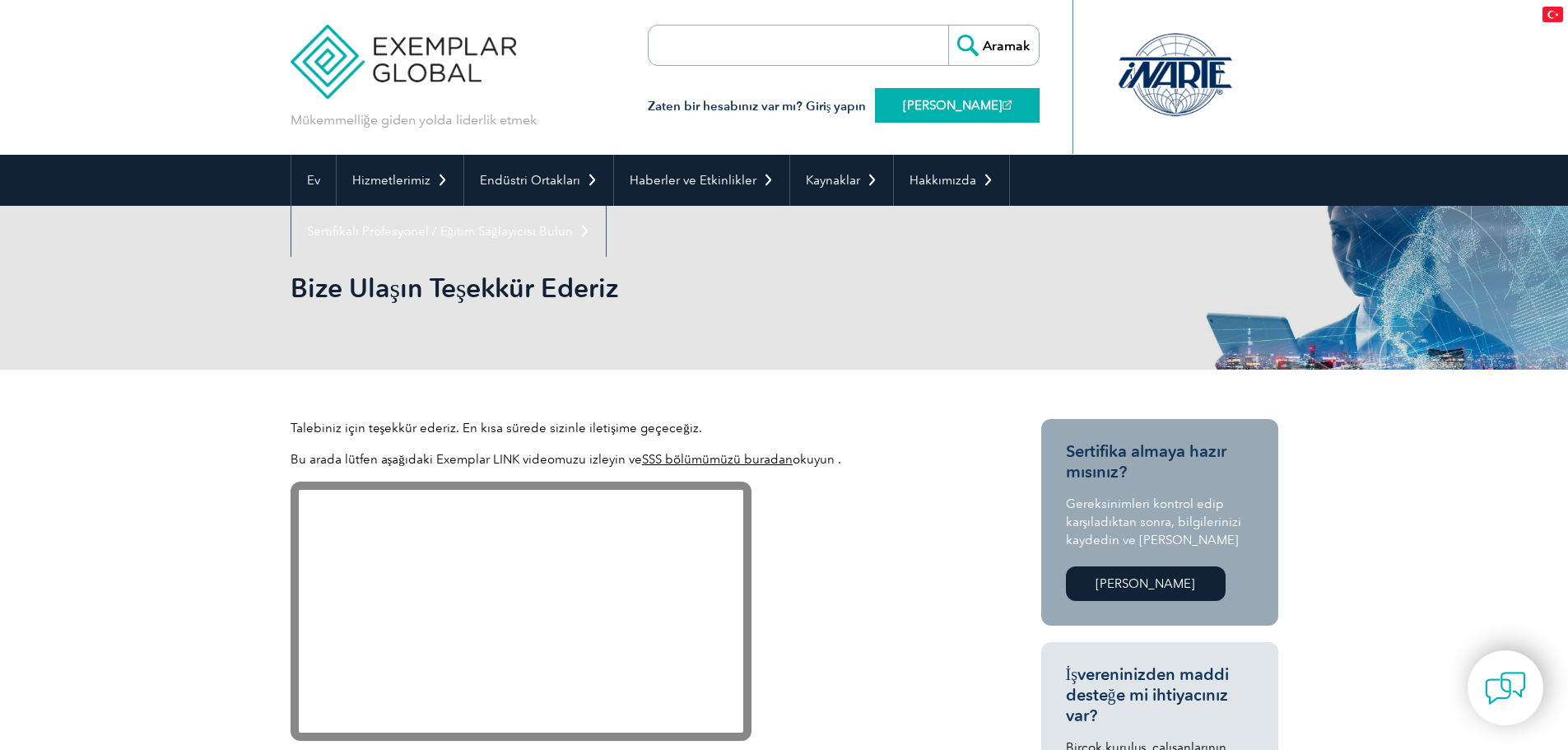
click at [924, 111] on font "[PERSON_NAME]" at bounding box center [953, 106] width 100 height 15
